Goal: Task Accomplishment & Management: Manage account settings

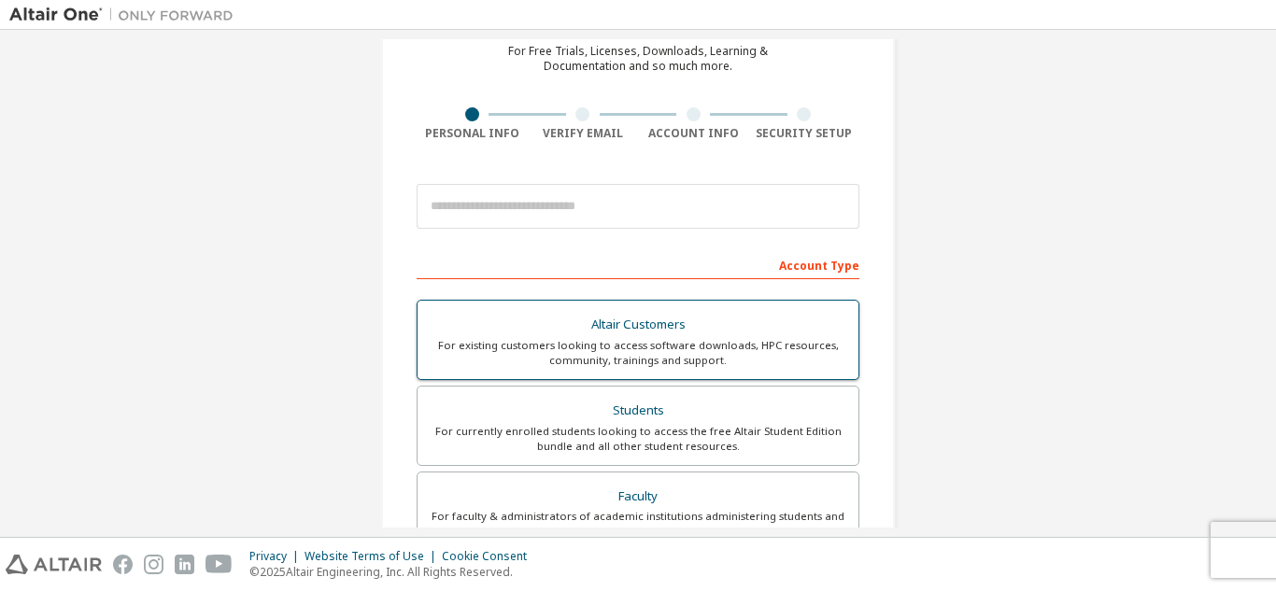
scroll to position [187, 0]
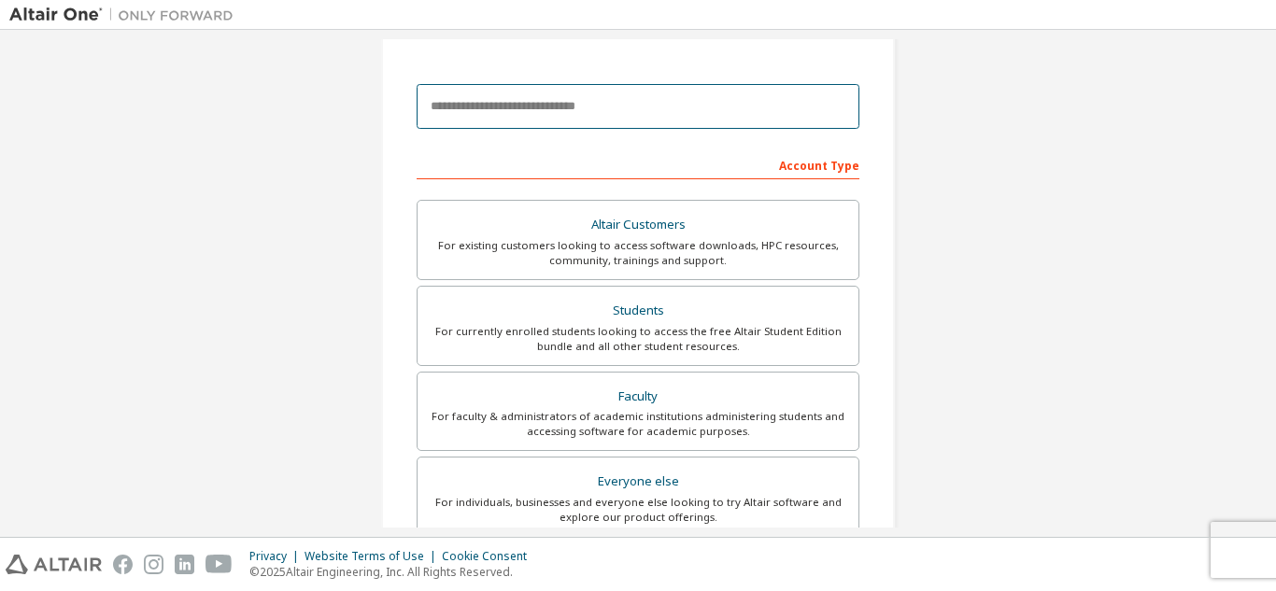
click at [529, 103] on input "email" at bounding box center [637, 106] width 443 height 45
type input "**********"
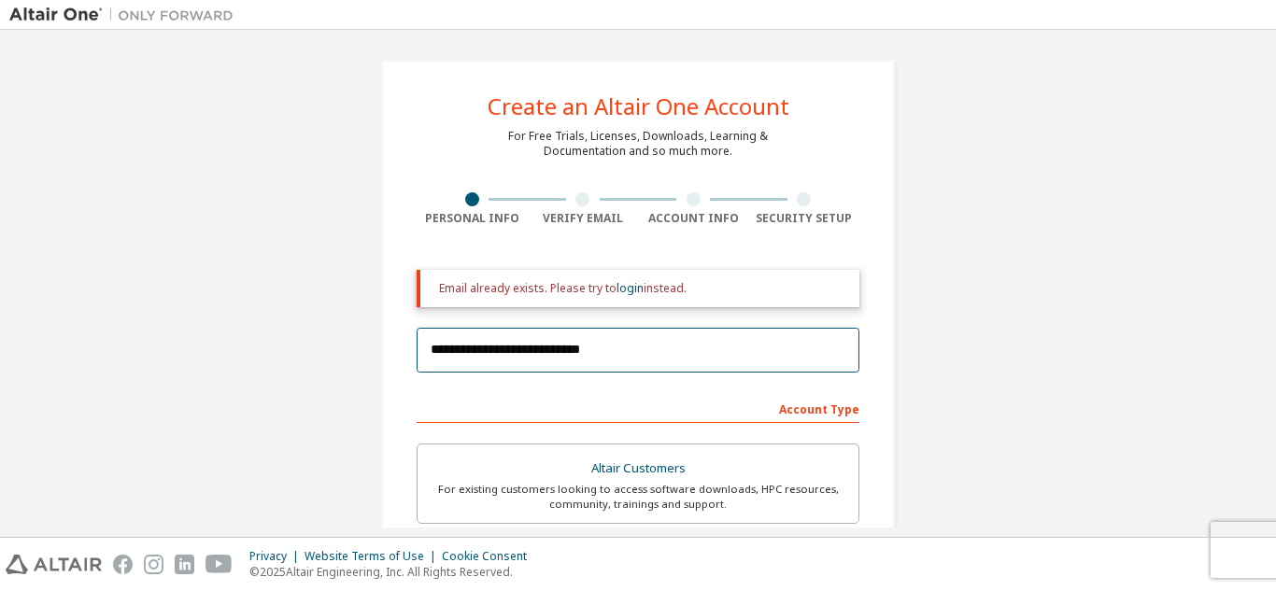
scroll to position [0, 0]
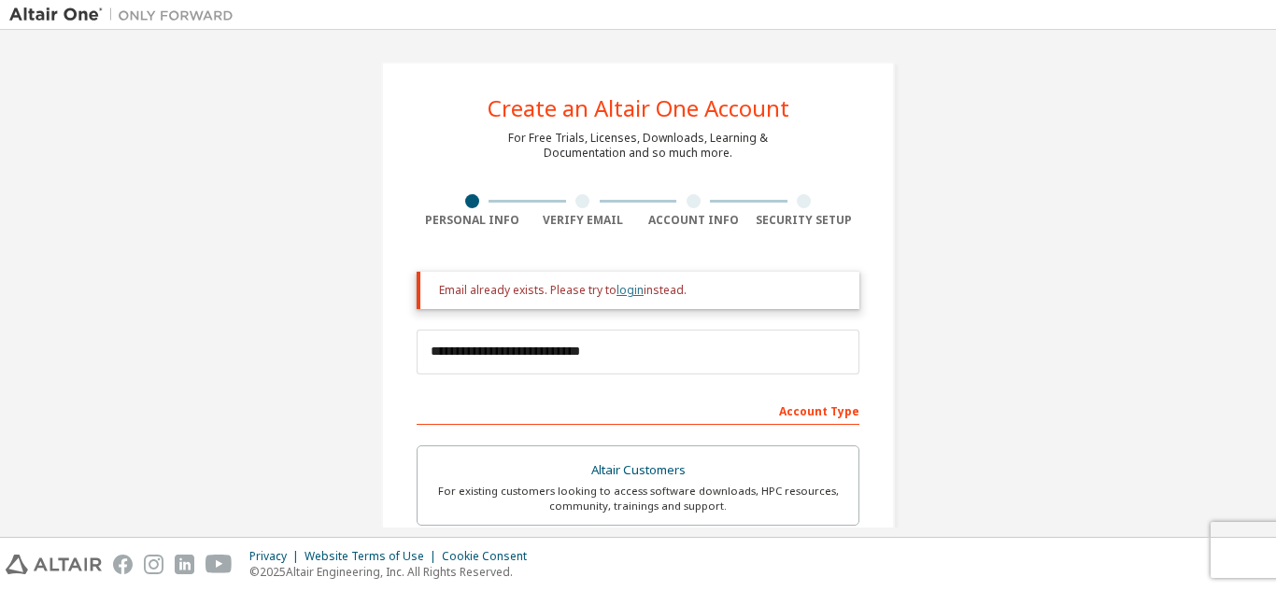
click at [616, 293] on link "login" at bounding box center [629, 290] width 27 height 16
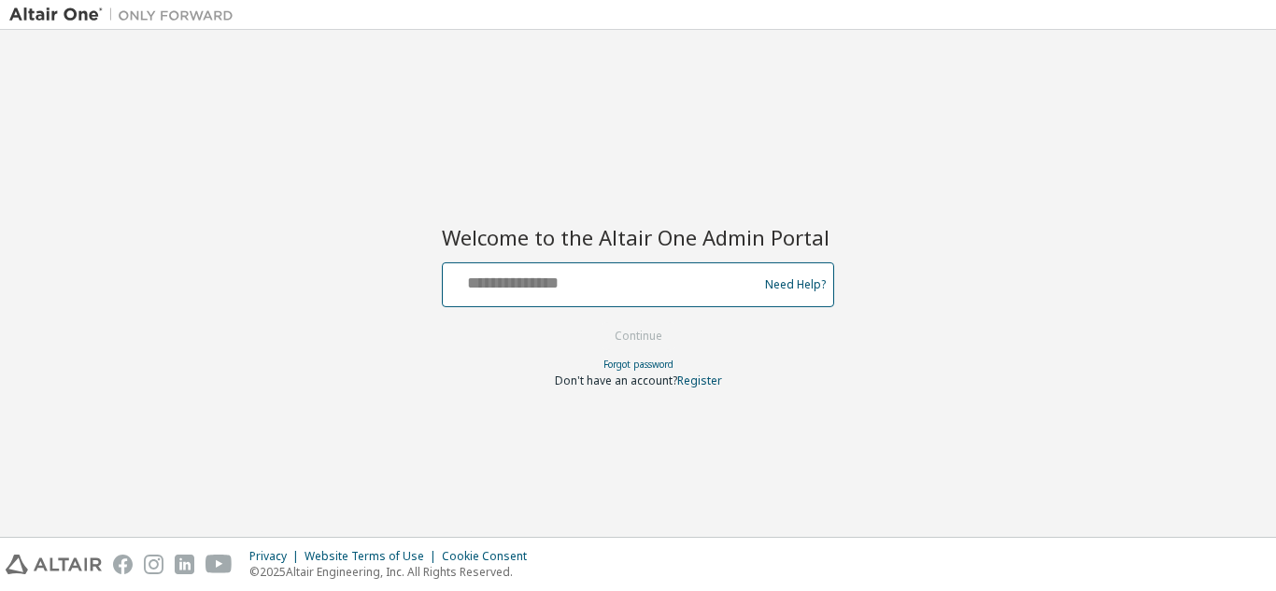
click at [543, 288] on input "text" at bounding box center [602, 280] width 305 height 27
type input "**********"
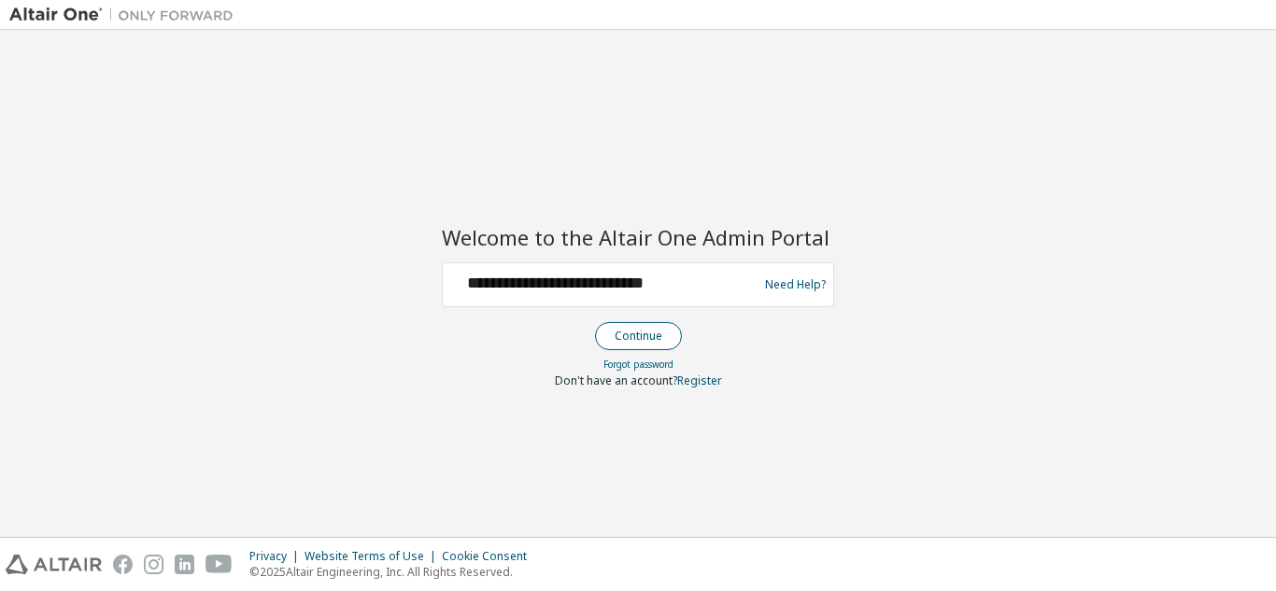
click at [631, 345] on button "Continue" at bounding box center [638, 336] width 87 height 28
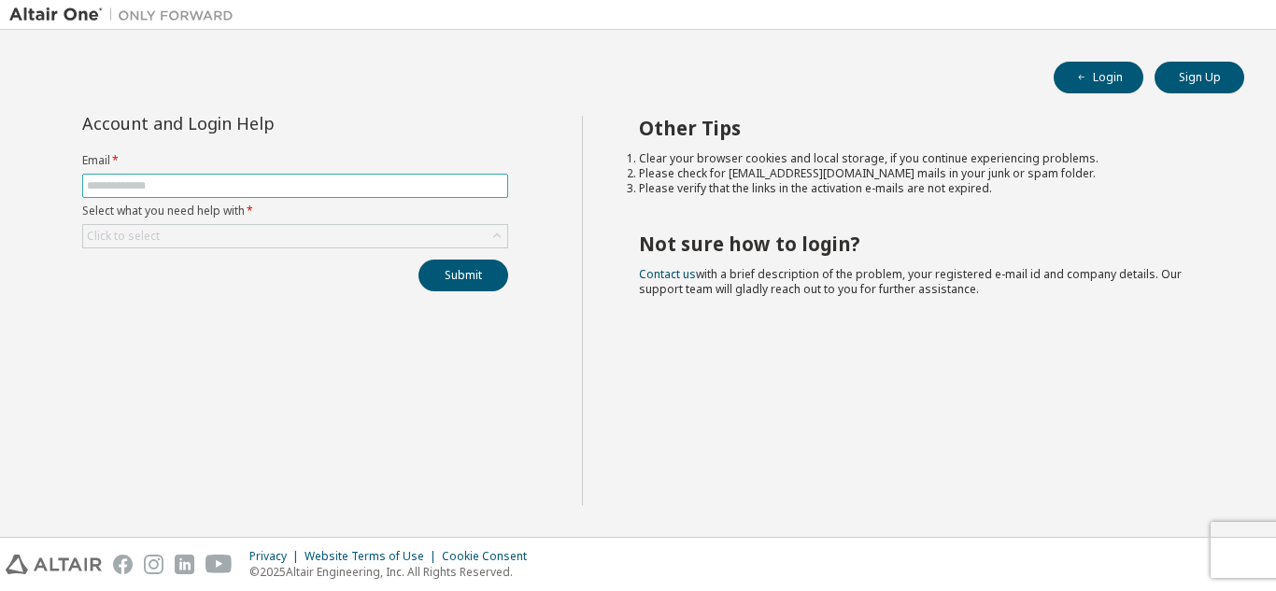
click at [139, 188] on input "text" at bounding box center [295, 185] width 416 height 15
type input "**********"
click at [157, 237] on div "Click to select" at bounding box center [123, 236] width 73 height 15
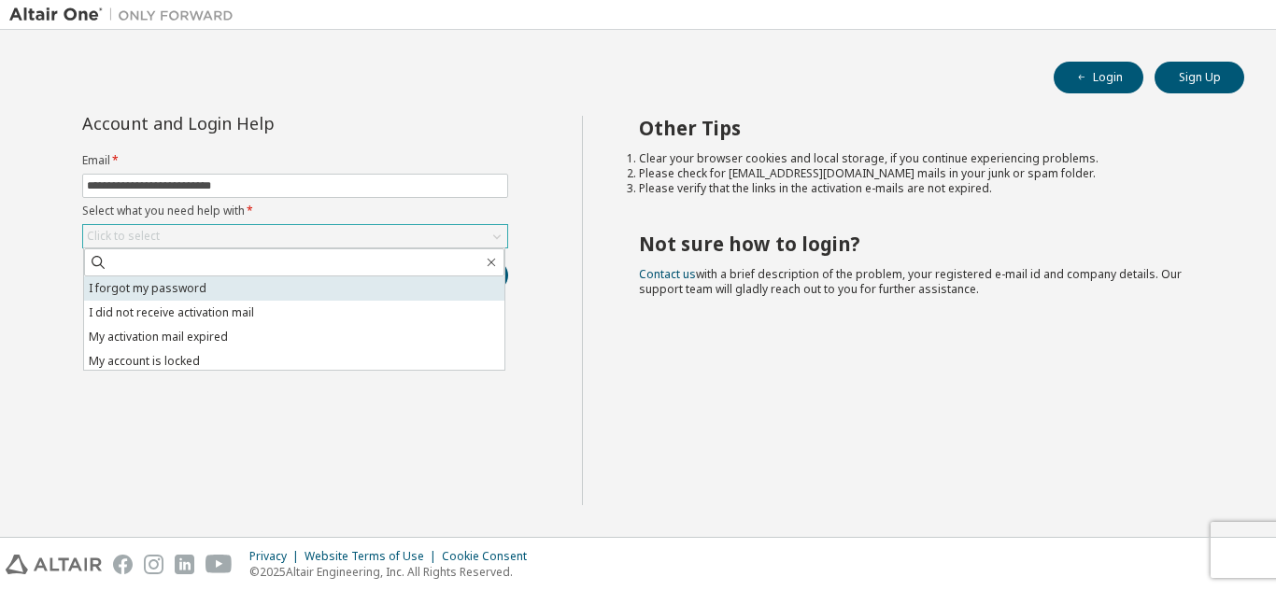
click at [181, 292] on li "I forgot my password" at bounding box center [294, 288] width 420 height 24
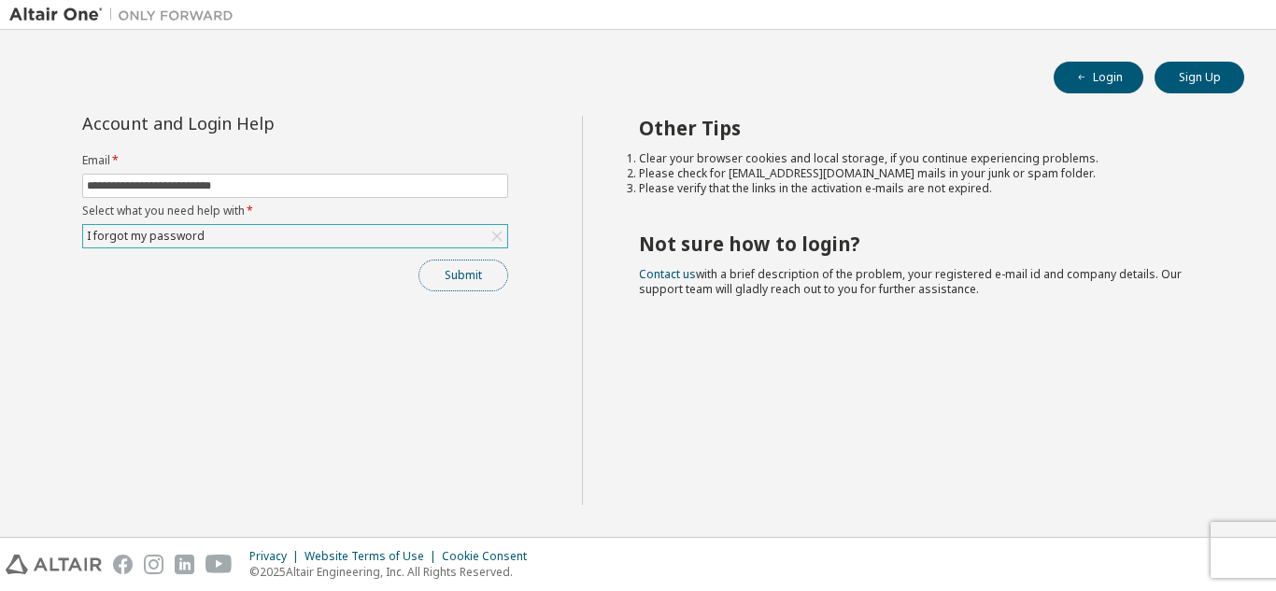
click at [458, 273] on button "Submit" at bounding box center [463, 276] width 90 height 32
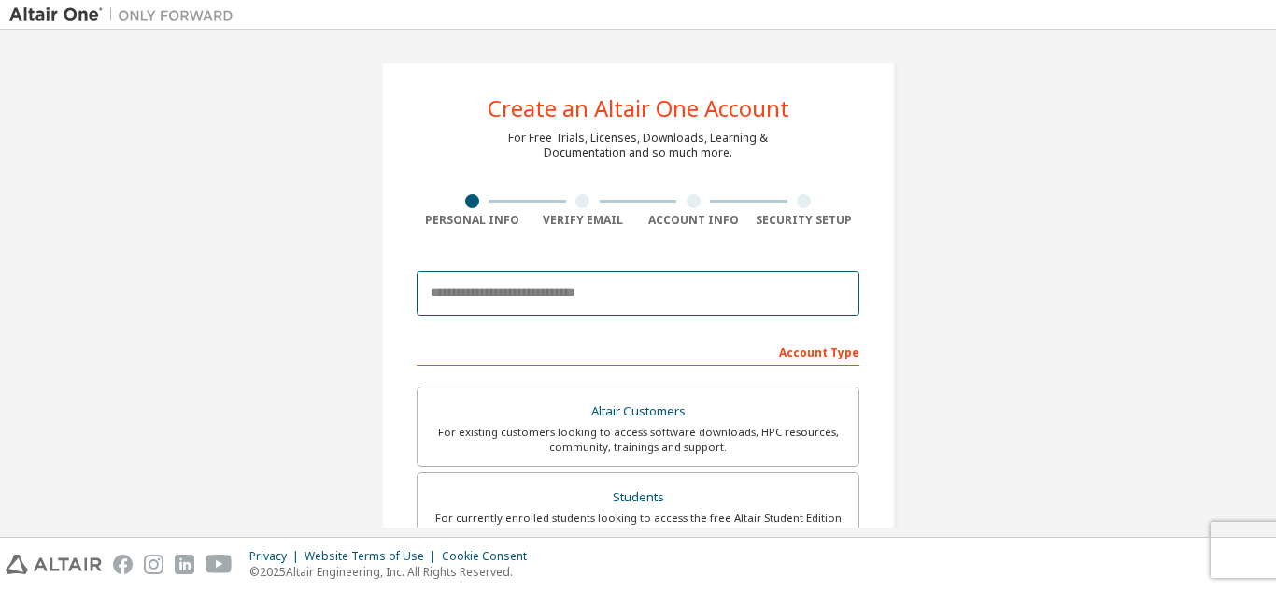
click at [524, 290] on input "email" at bounding box center [637, 293] width 443 height 45
type input "**********"
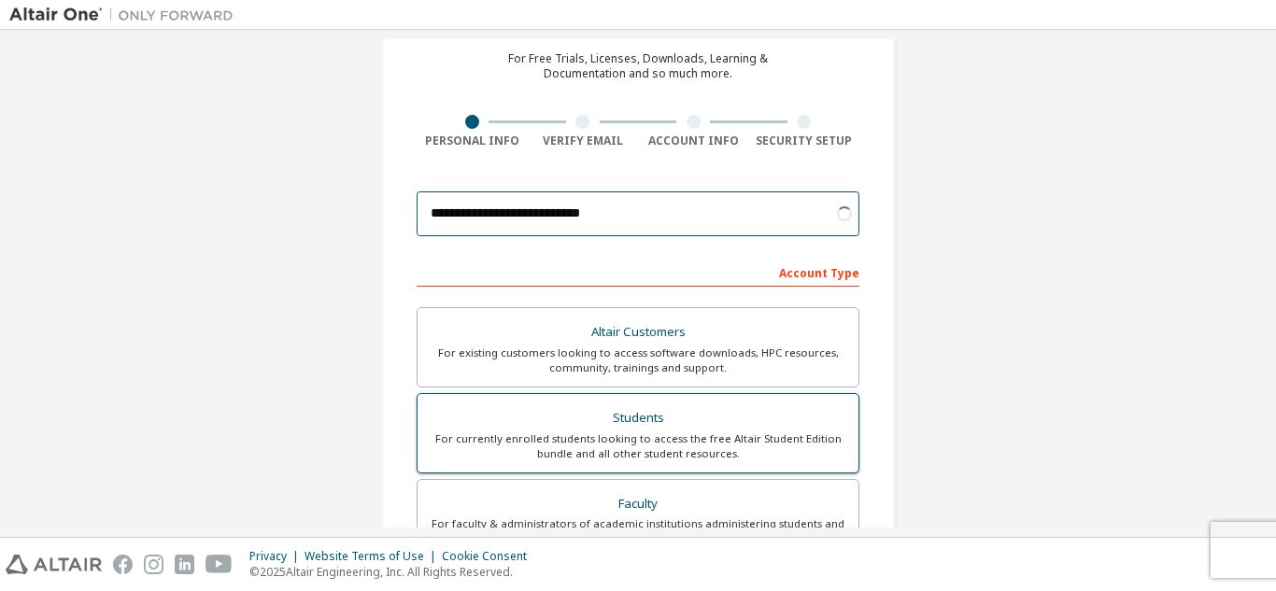
scroll to position [187, 0]
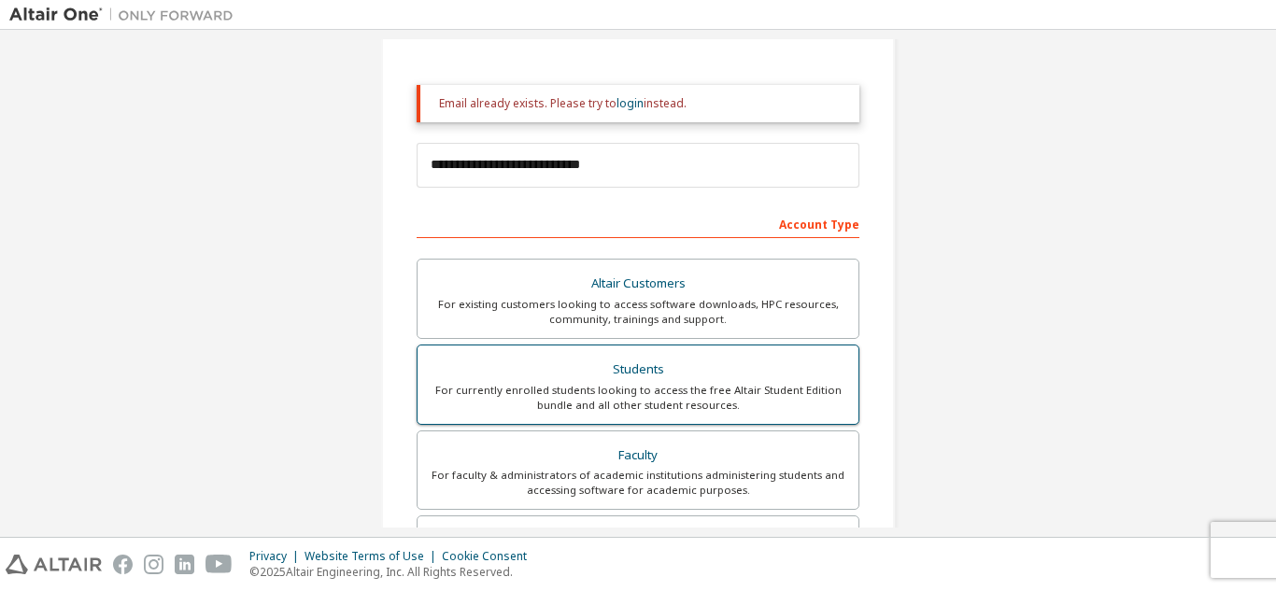
click at [639, 374] on div "Students" at bounding box center [638, 370] width 418 height 26
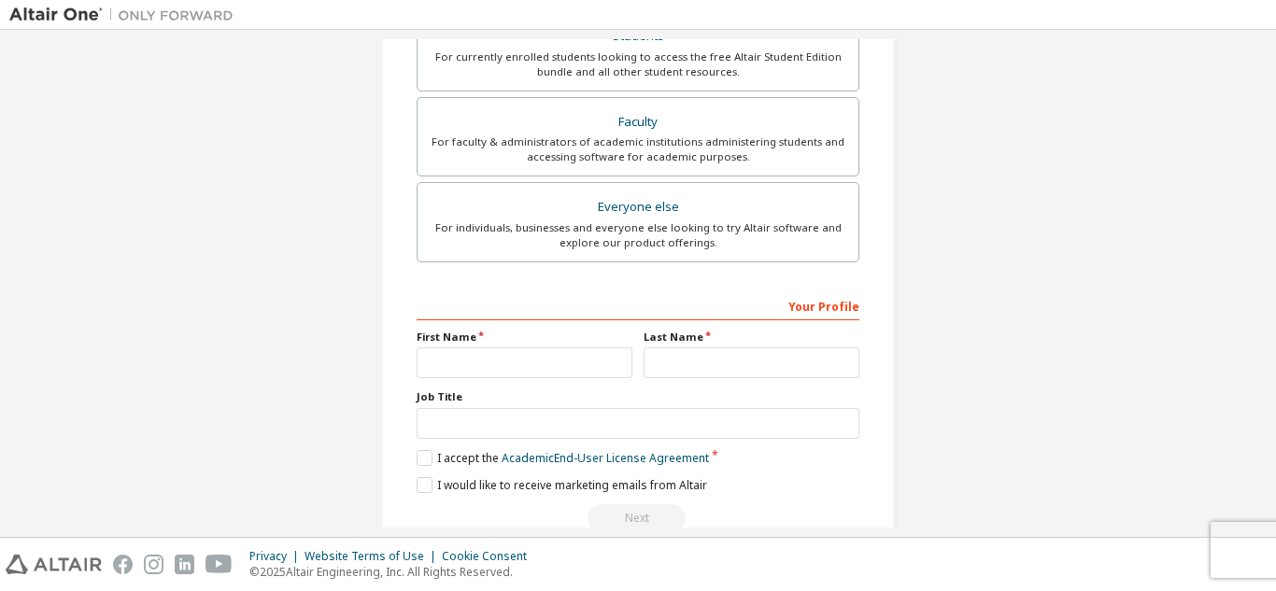
scroll to position [560, 0]
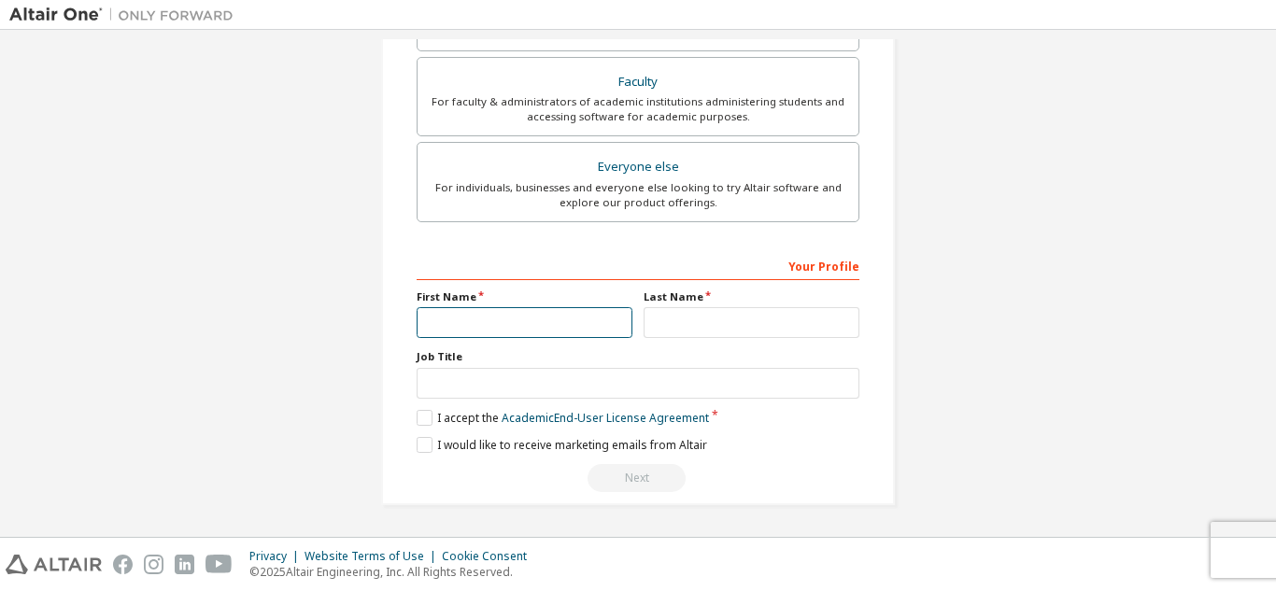
click at [525, 324] on input "text" at bounding box center [524, 322] width 216 height 31
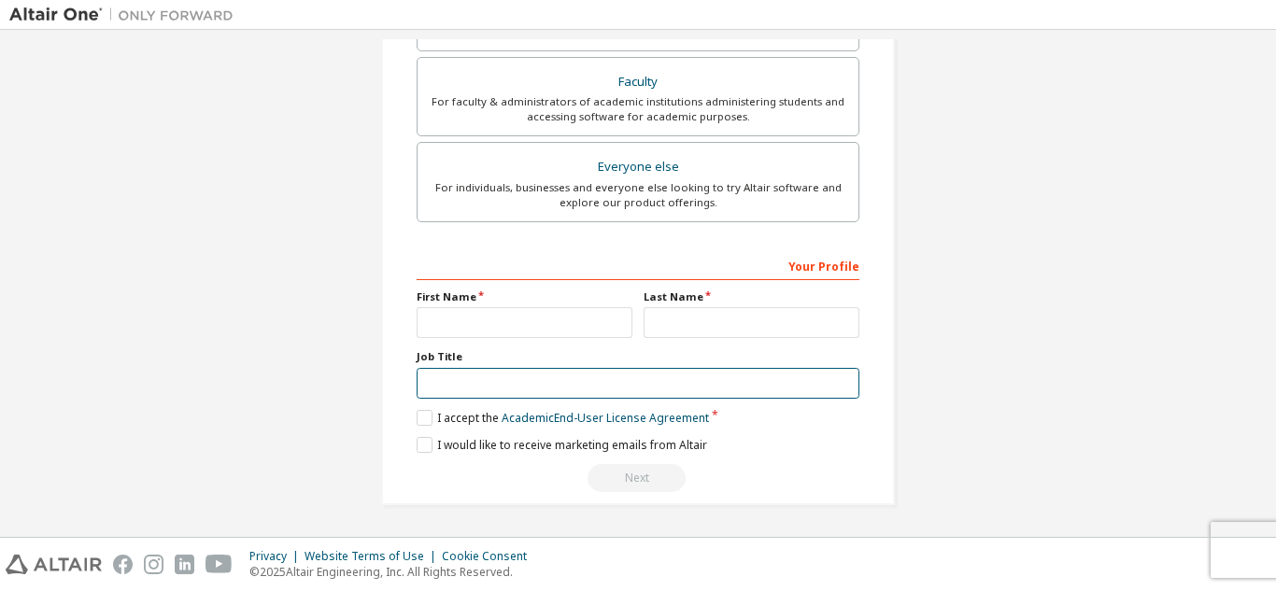
click at [517, 398] on input "text" at bounding box center [637, 383] width 443 height 31
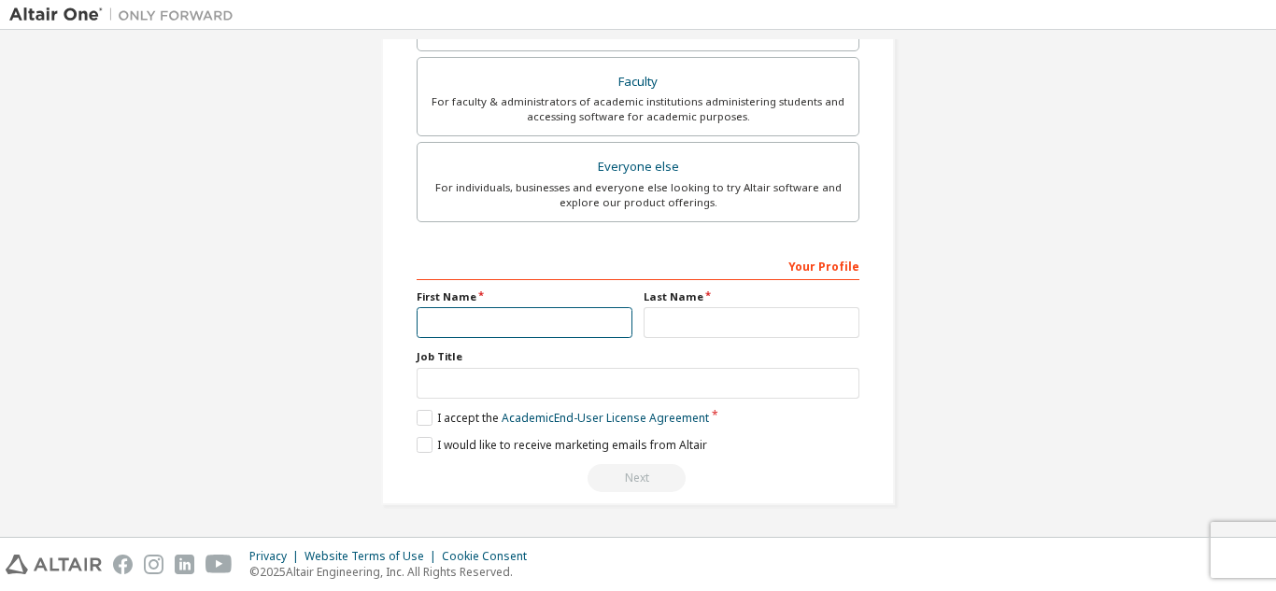
click at [530, 318] on input "text" at bounding box center [524, 322] width 216 height 31
type input "******"
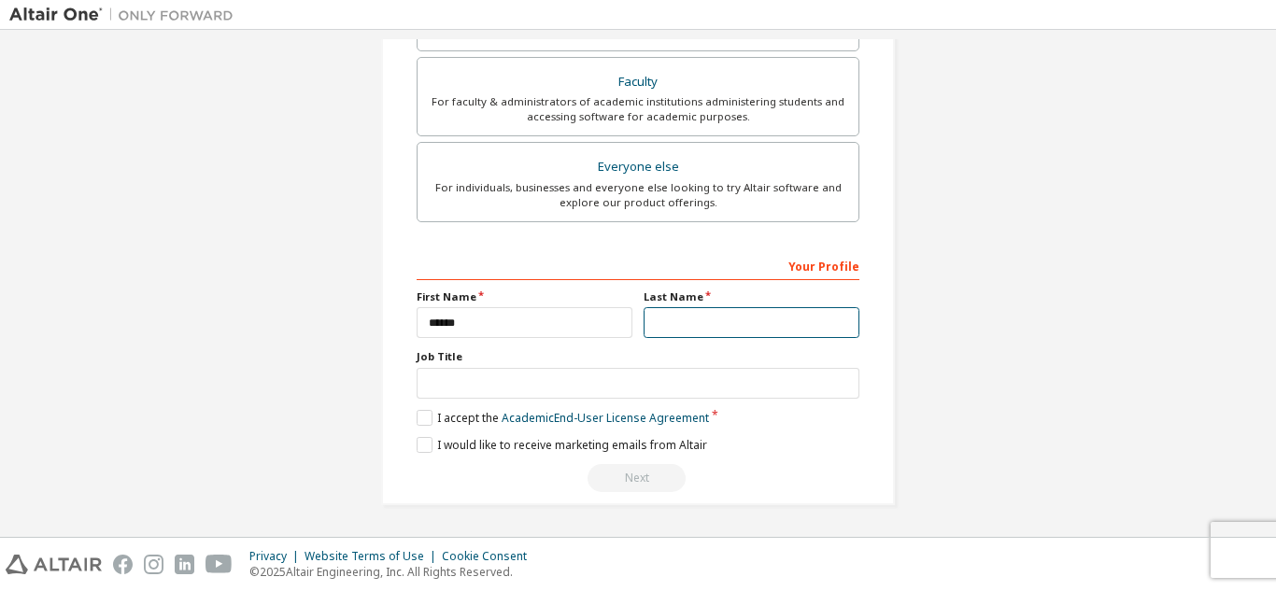
click at [693, 315] on input "text" at bounding box center [751, 322] width 216 height 31
type input "*****"
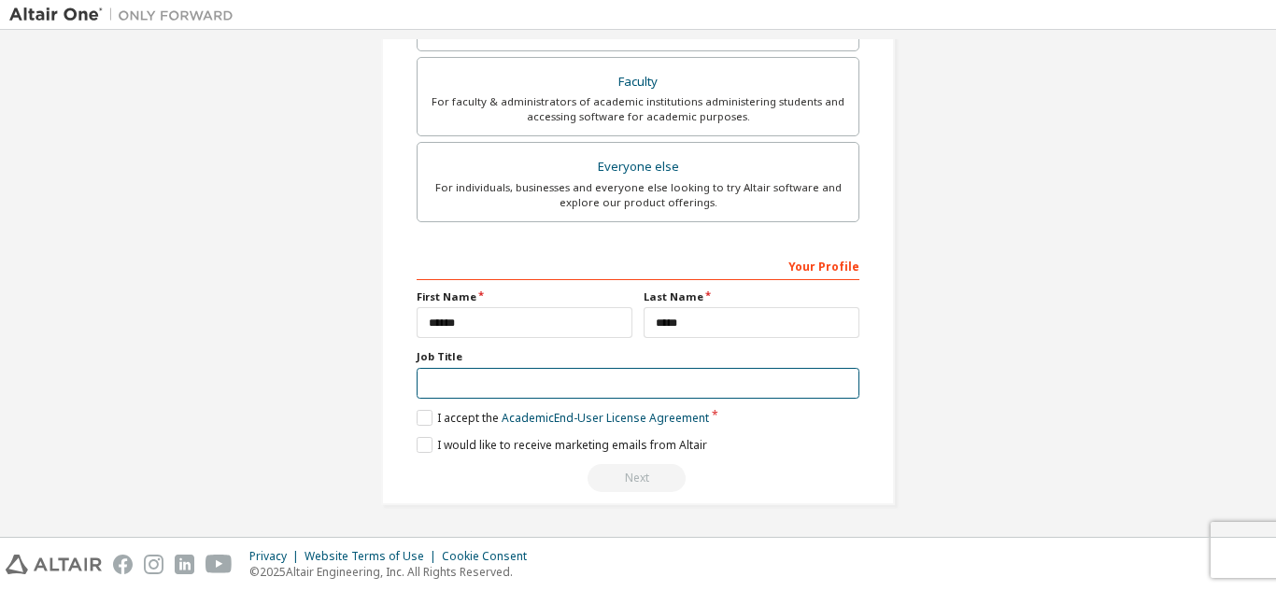
click at [528, 388] on input "text" at bounding box center [637, 383] width 443 height 31
type input "**********"
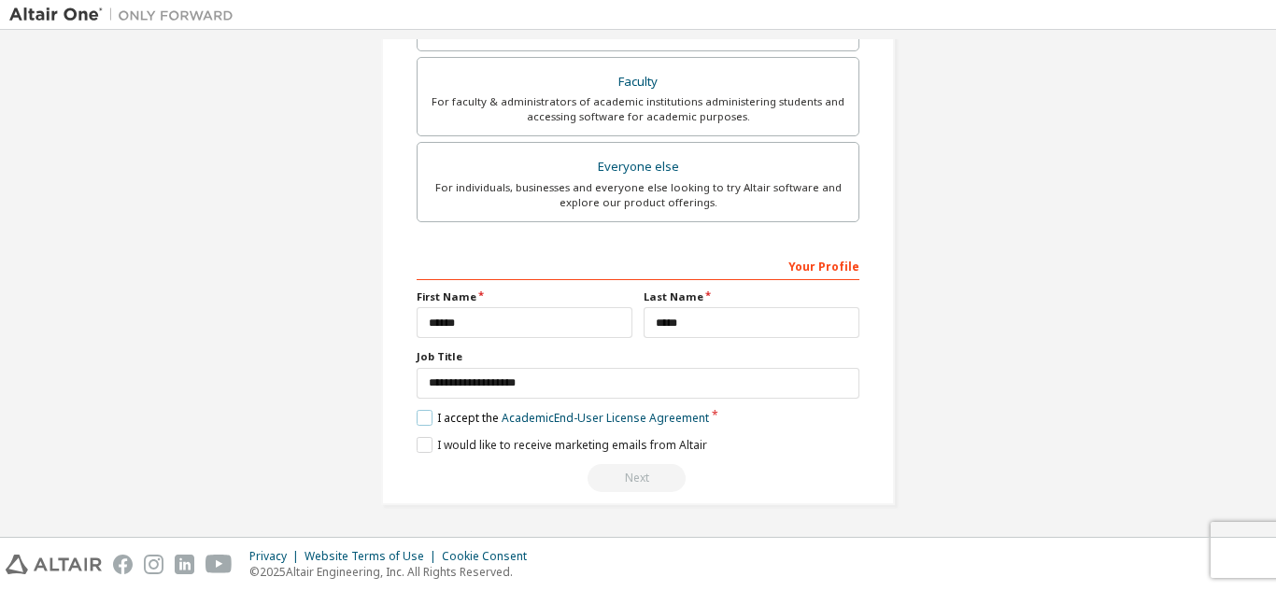
click at [416, 417] on label "I accept the Academic End-User License Agreement" at bounding box center [562, 418] width 292 height 16
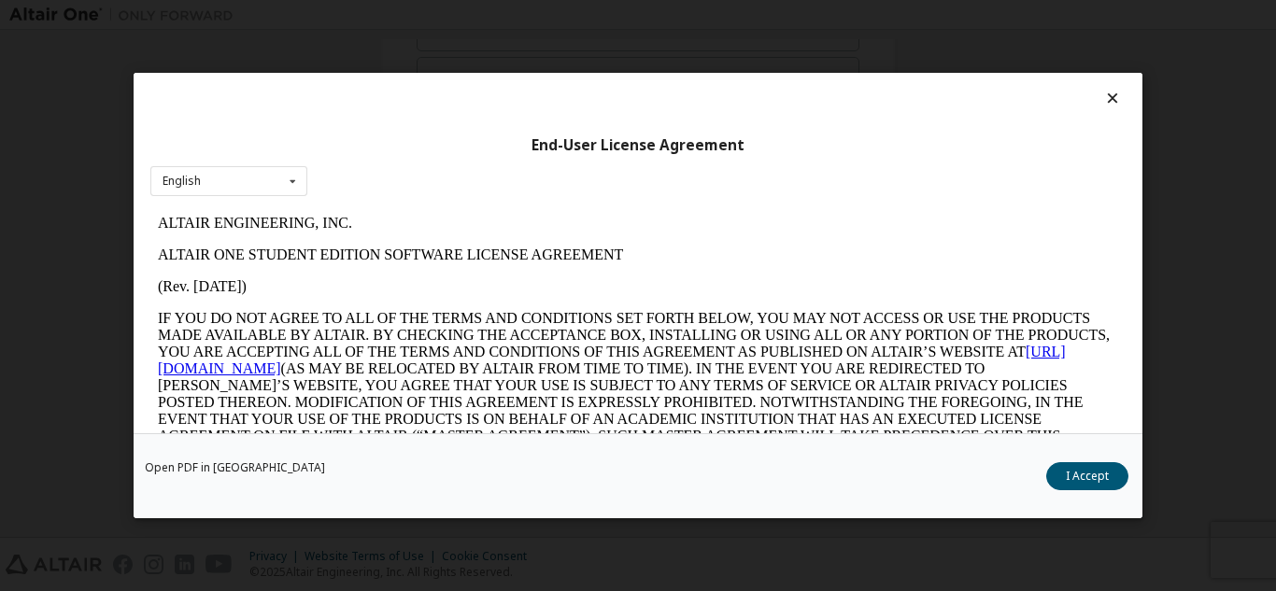
scroll to position [0, 0]
click at [1100, 478] on button "I Accept" at bounding box center [1087, 476] width 82 height 28
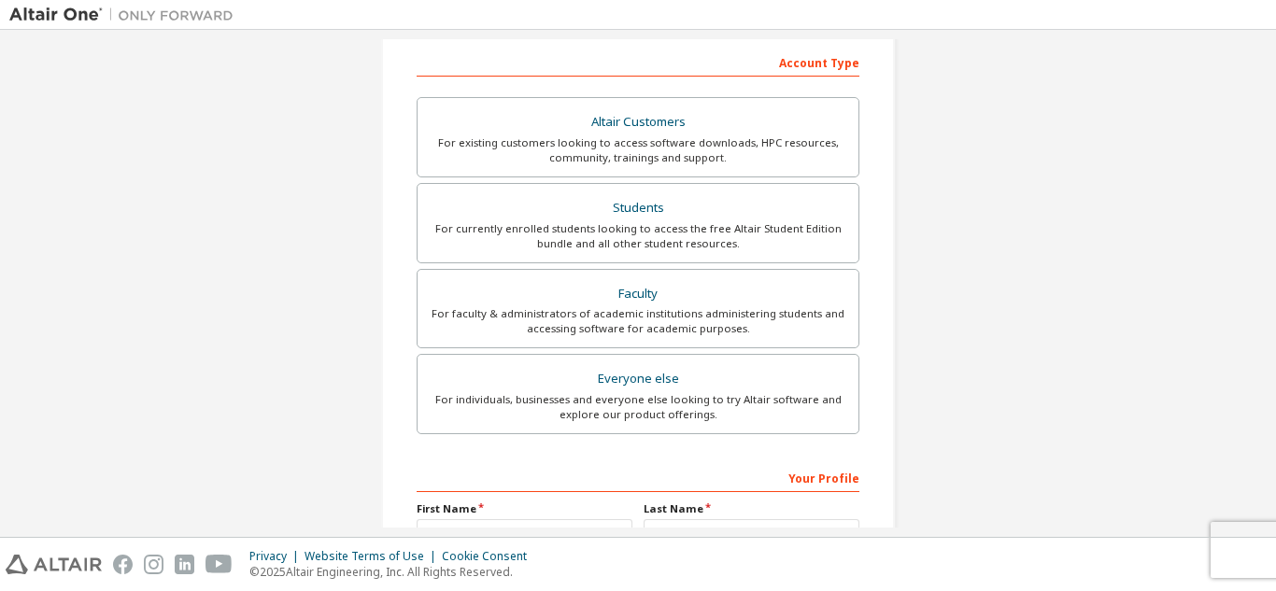
scroll to position [187, 0]
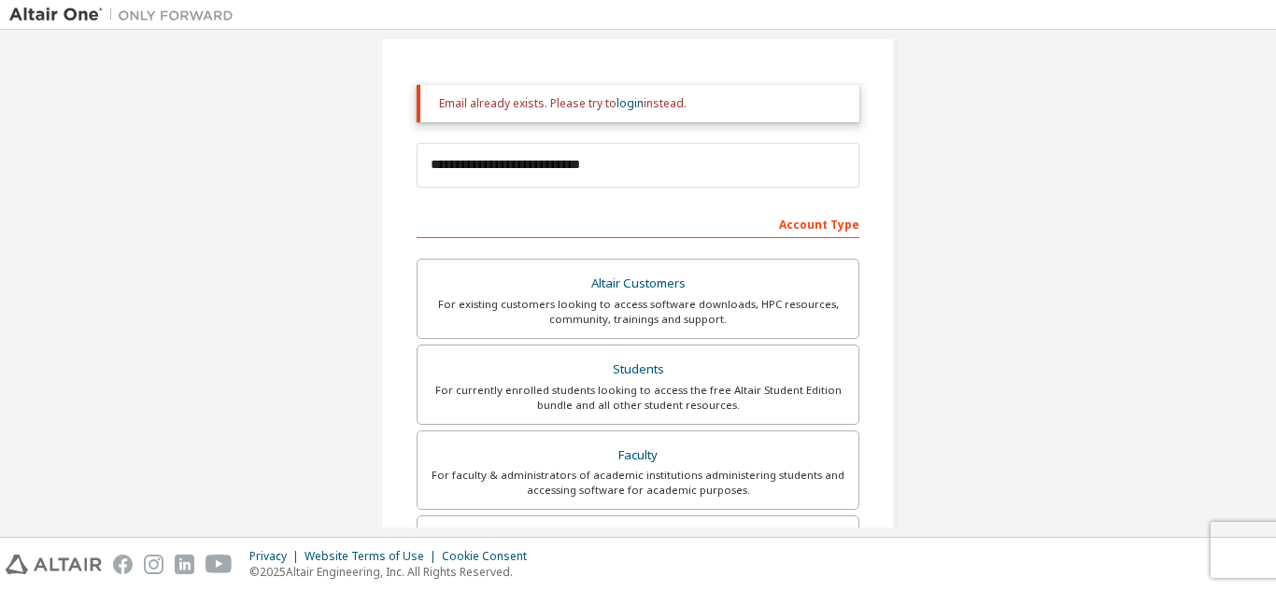
click at [654, 115] on div "Email already exists. Please try to login instead." at bounding box center [637, 103] width 443 height 37
click at [625, 102] on link "login" at bounding box center [629, 103] width 27 height 16
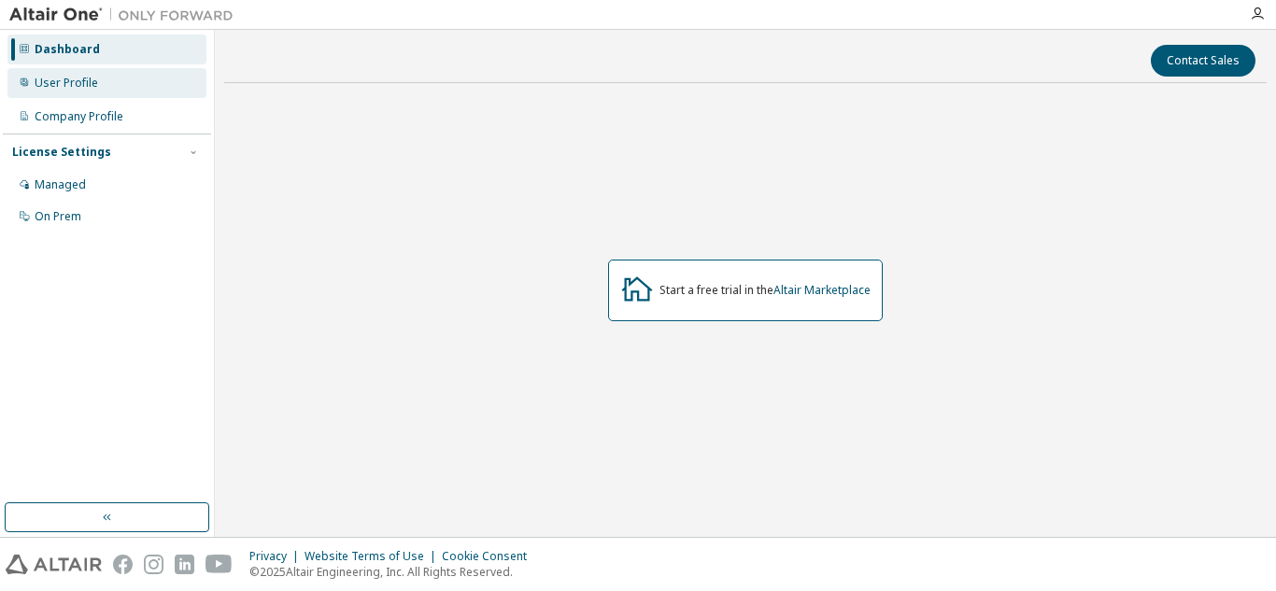
click at [89, 84] on div "User Profile" at bounding box center [66, 83] width 63 height 15
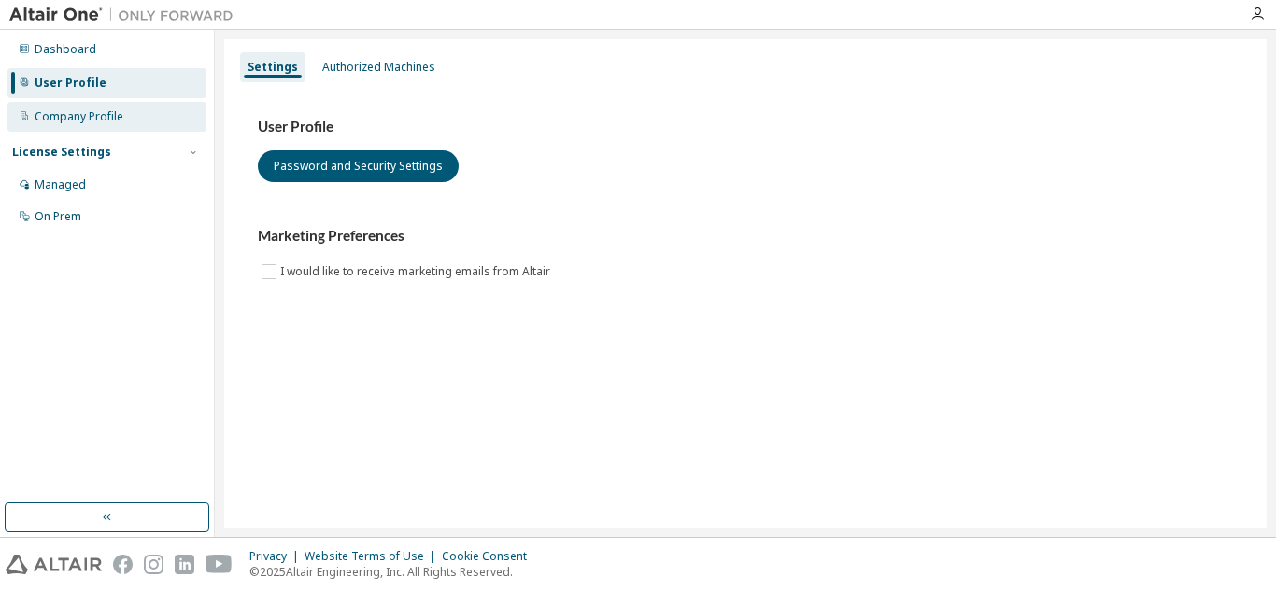
click at [78, 112] on div "Company Profile" at bounding box center [79, 116] width 89 height 15
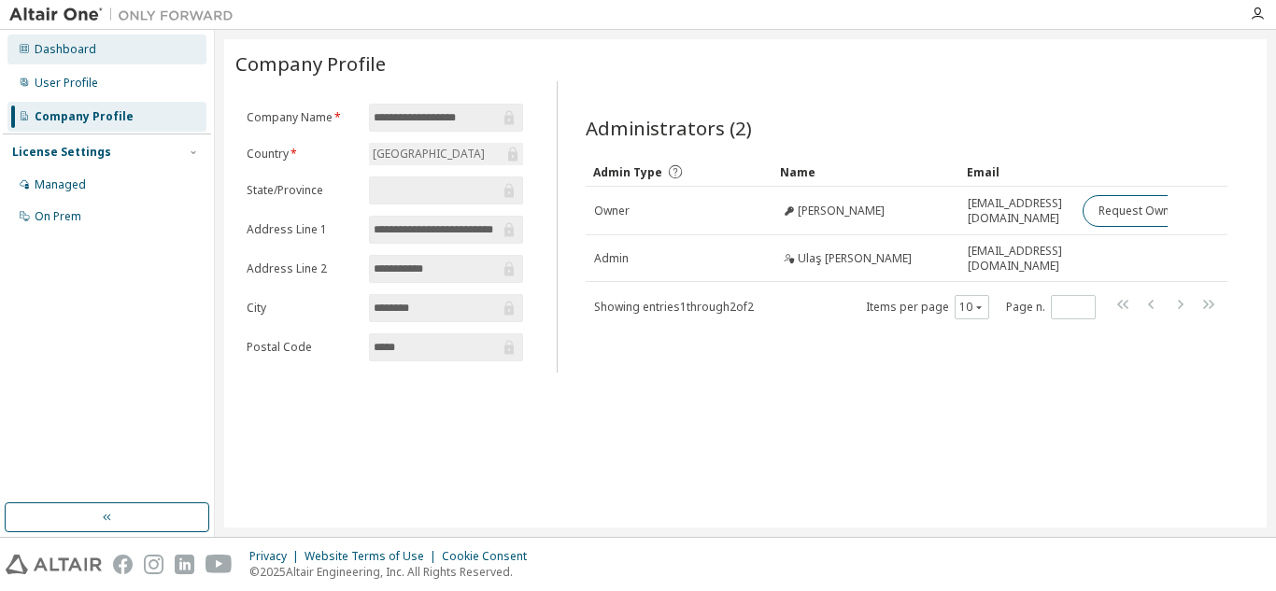
click at [78, 46] on div "Dashboard" at bounding box center [66, 49] width 62 height 15
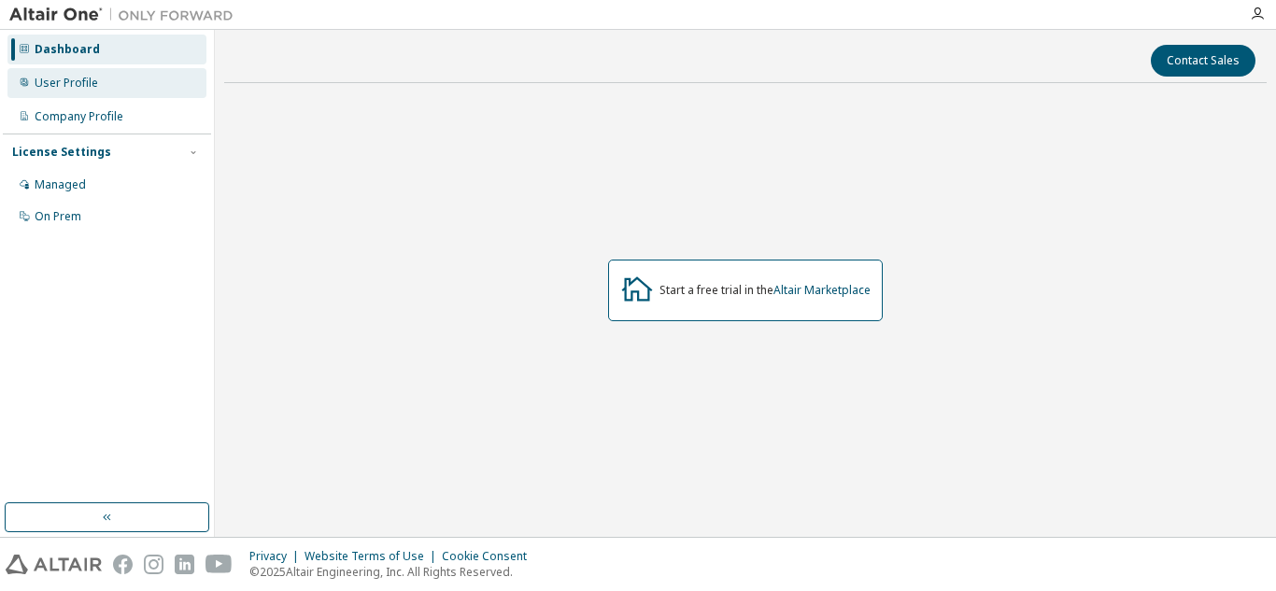
click at [92, 90] on div "User Profile" at bounding box center [66, 83] width 63 height 15
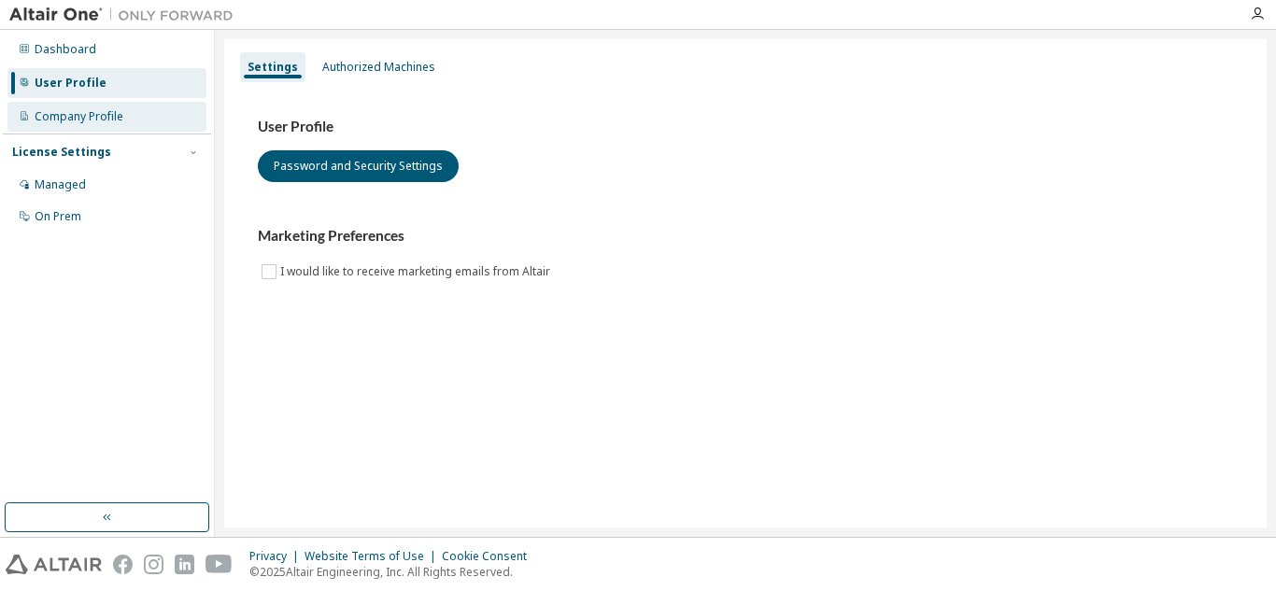
click at [82, 120] on div "Company Profile" at bounding box center [79, 116] width 89 height 15
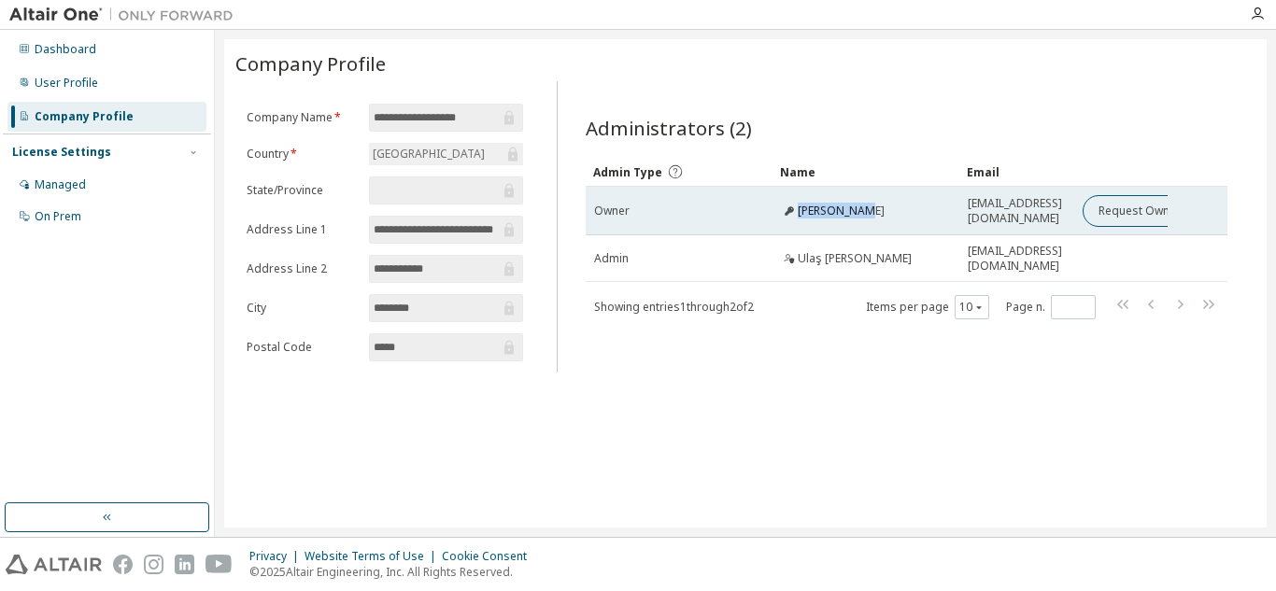
drag, startPoint x: 865, startPoint y: 210, endPoint x: 795, endPoint y: 217, distance: 70.3
click at [794, 218] on div "[PERSON_NAME]" at bounding box center [866, 211] width 170 height 15
